Goal: Task Accomplishment & Management: Use online tool/utility

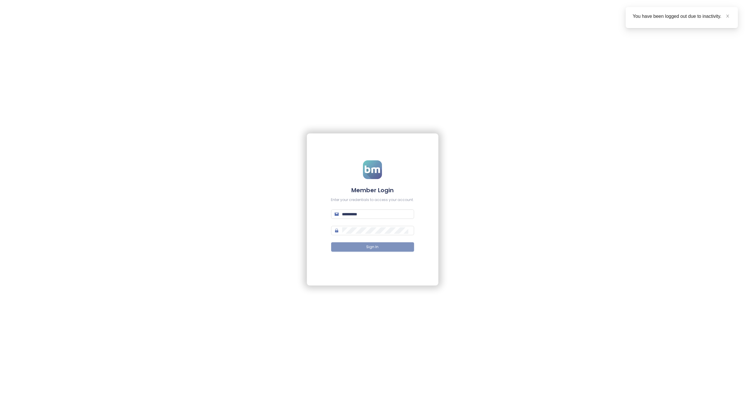
click at [370, 250] on button "Sign In" at bounding box center [372, 246] width 83 height 9
click at [370, 247] on span "Sign In" at bounding box center [373, 247] width 12 height 6
click at [378, 246] on span "Sign In" at bounding box center [373, 247] width 12 height 6
